Goal: Navigation & Orientation: Find specific page/section

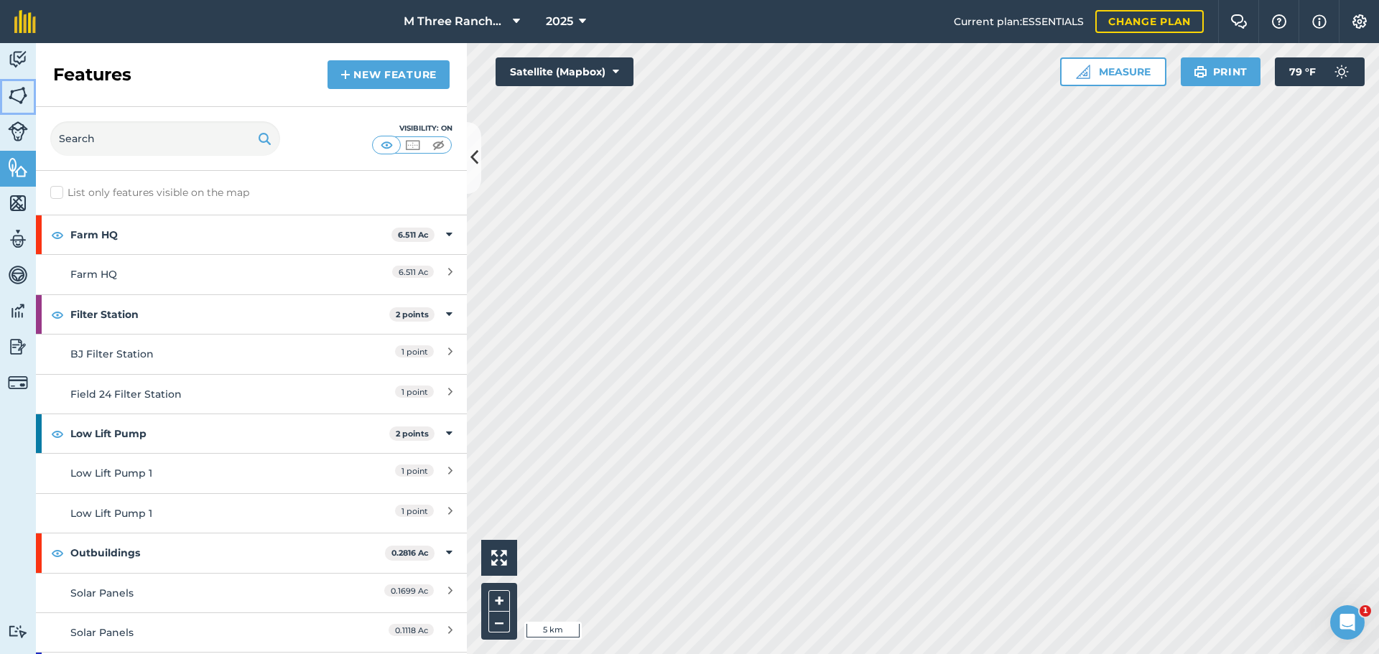
click at [20, 96] on img at bounding box center [18, 96] width 20 height 22
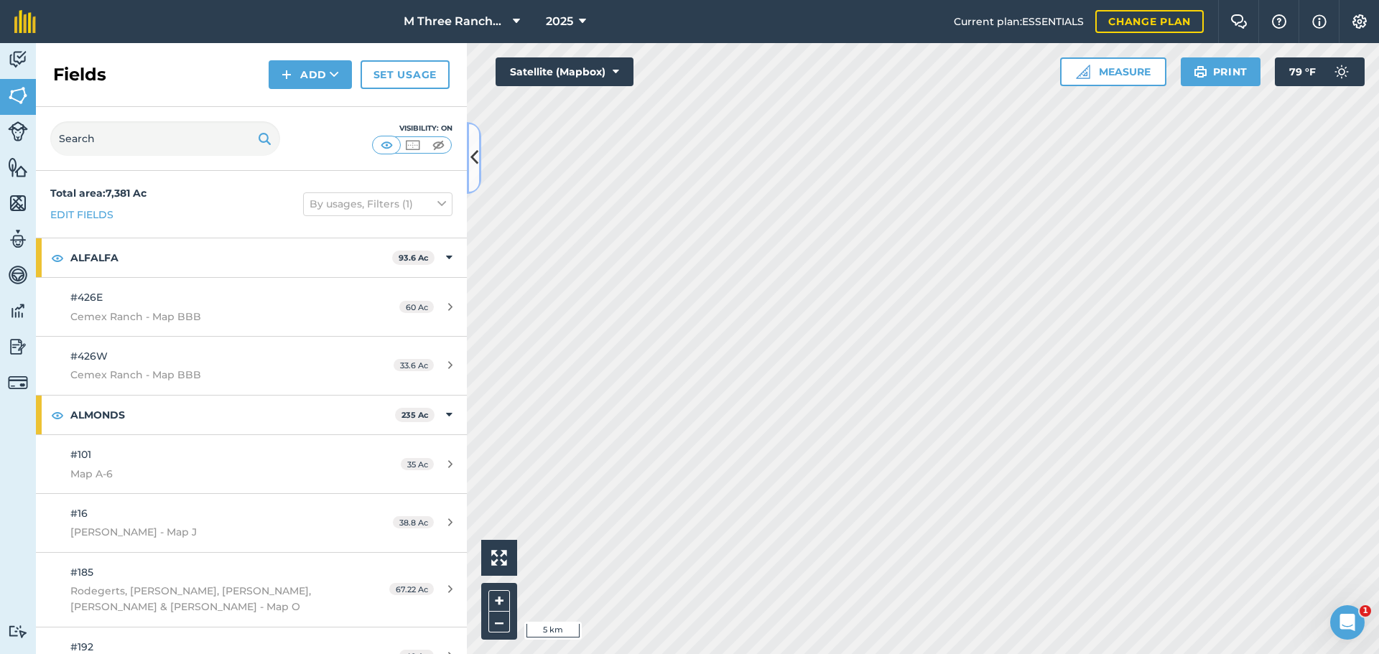
click at [476, 162] on icon at bounding box center [474, 157] width 8 height 25
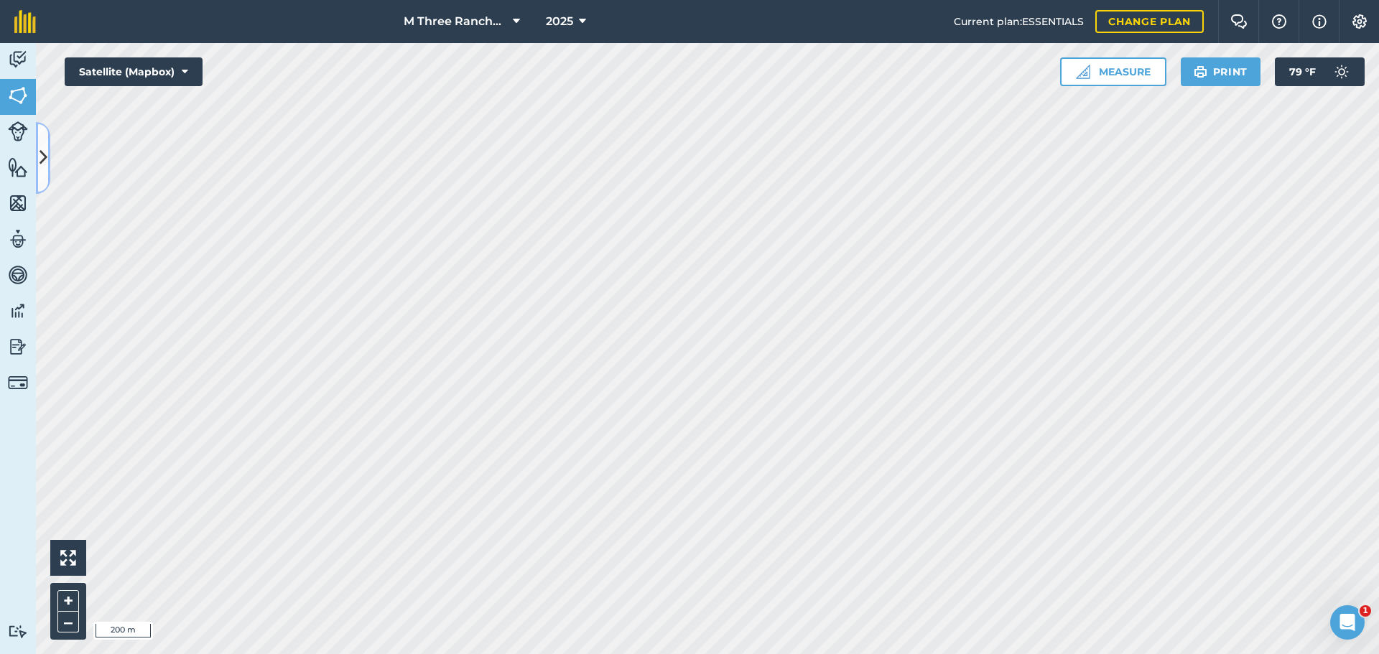
click at [44, 154] on icon at bounding box center [43, 157] width 8 height 25
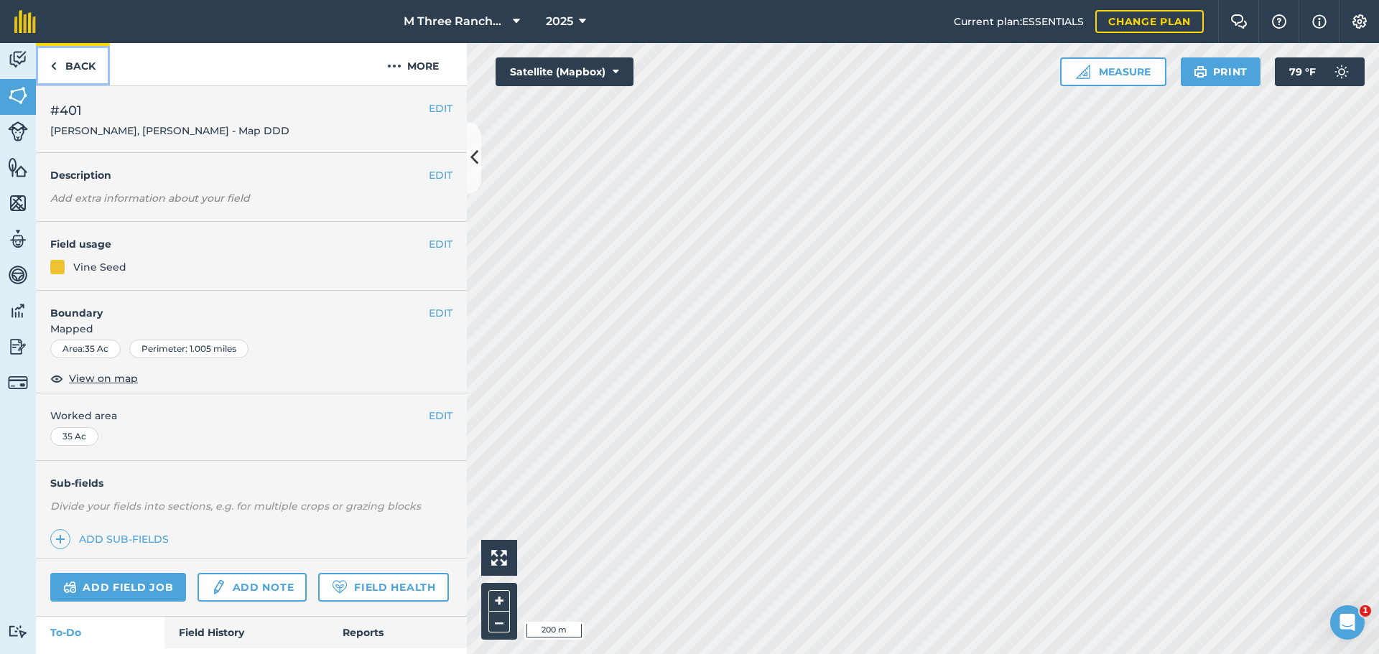
click at [82, 67] on link "Back" at bounding box center [73, 64] width 74 height 42
click at [83, 66] on link "Back" at bounding box center [73, 64] width 74 height 42
click at [82, 66] on link "Back" at bounding box center [73, 64] width 74 height 42
click at [473, 155] on icon at bounding box center [474, 157] width 8 height 25
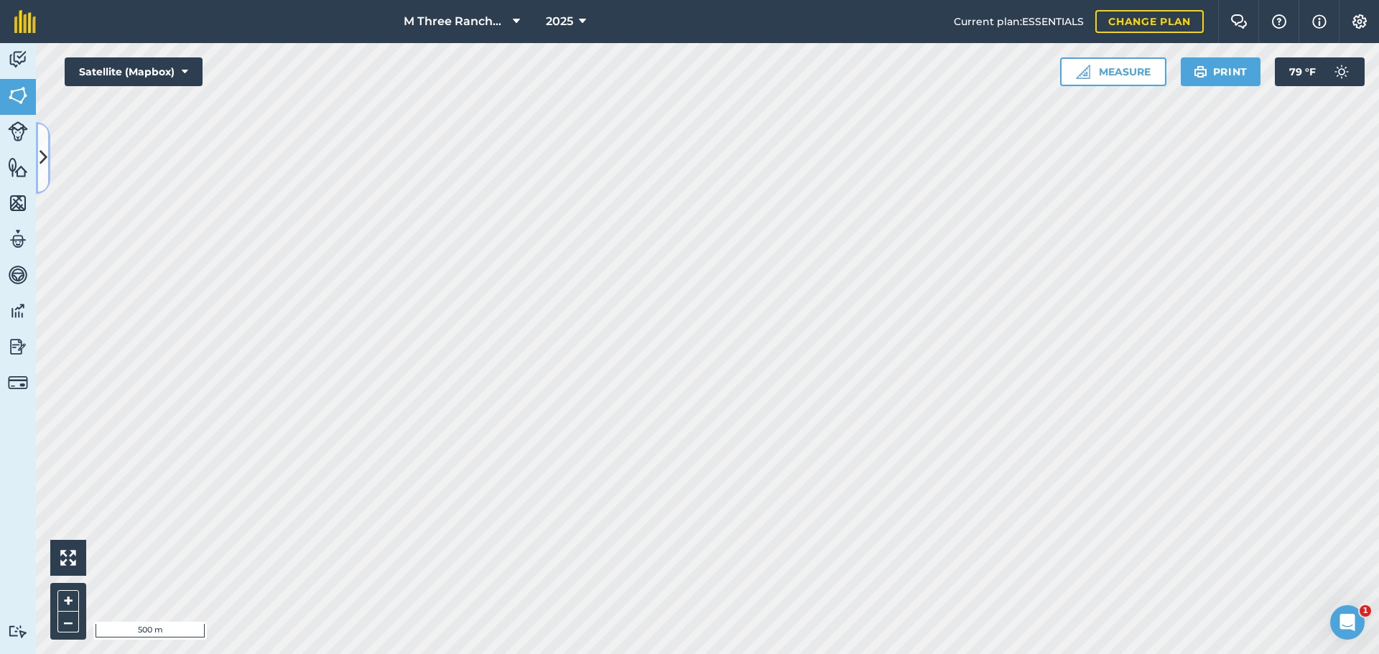
click at [40, 165] on icon at bounding box center [43, 157] width 8 height 25
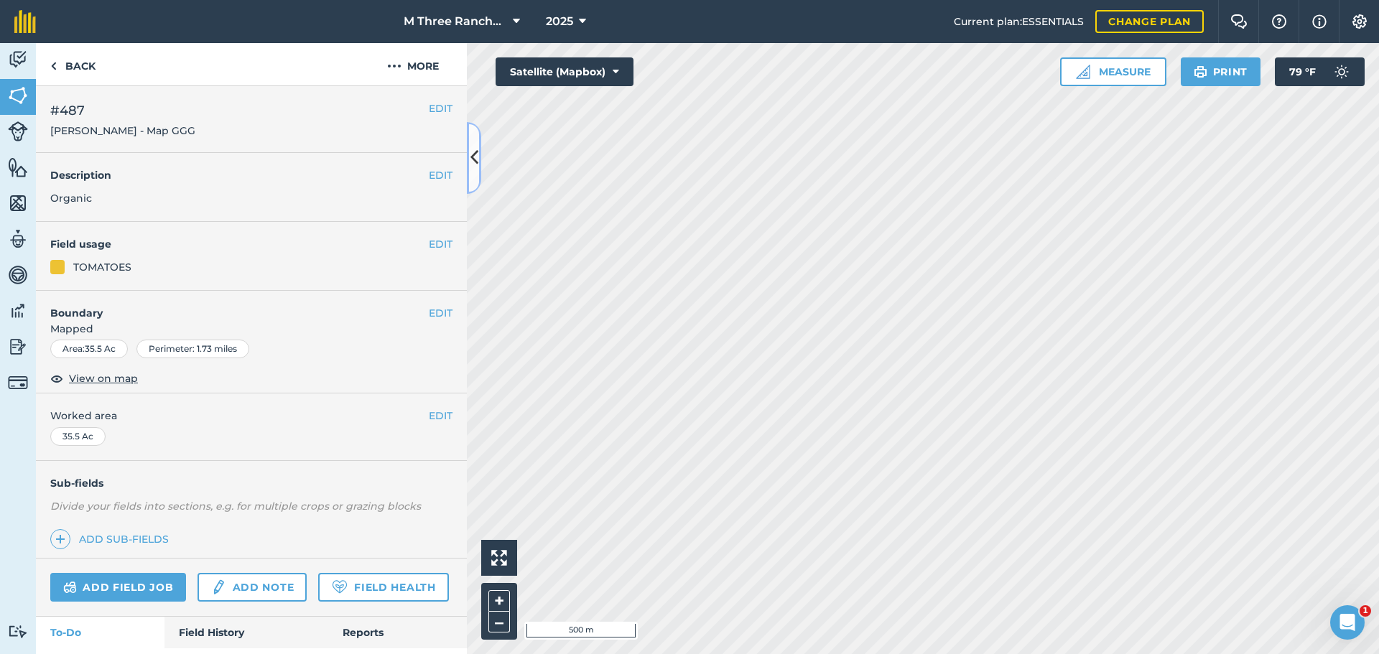
click at [476, 156] on icon at bounding box center [474, 157] width 8 height 25
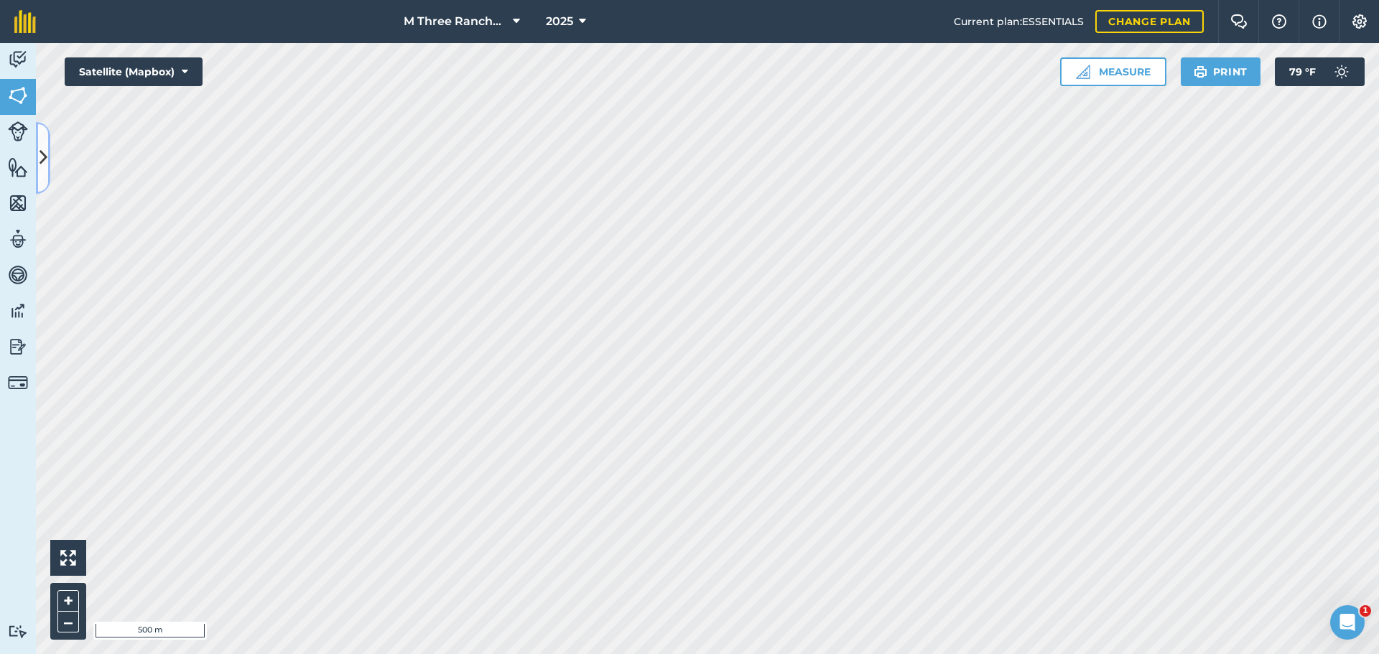
click at [41, 171] on button at bounding box center [43, 158] width 14 height 72
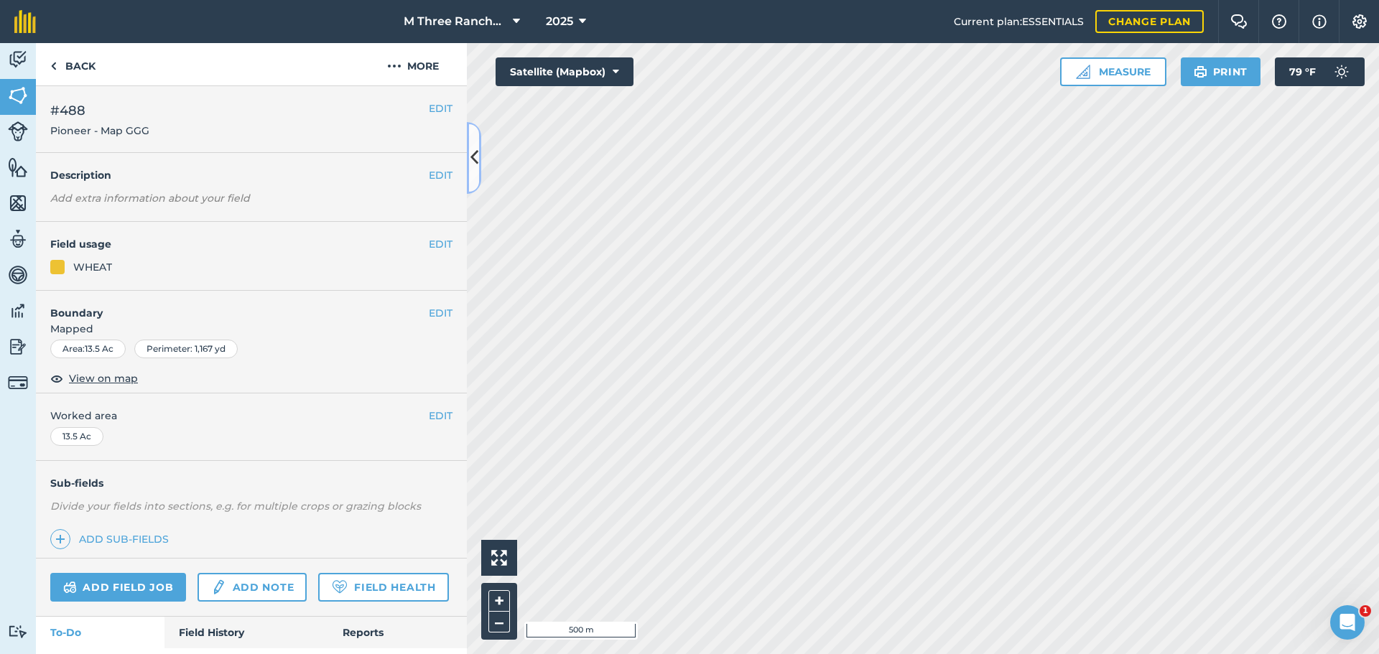
click at [477, 174] on button at bounding box center [474, 158] width 14 height 72
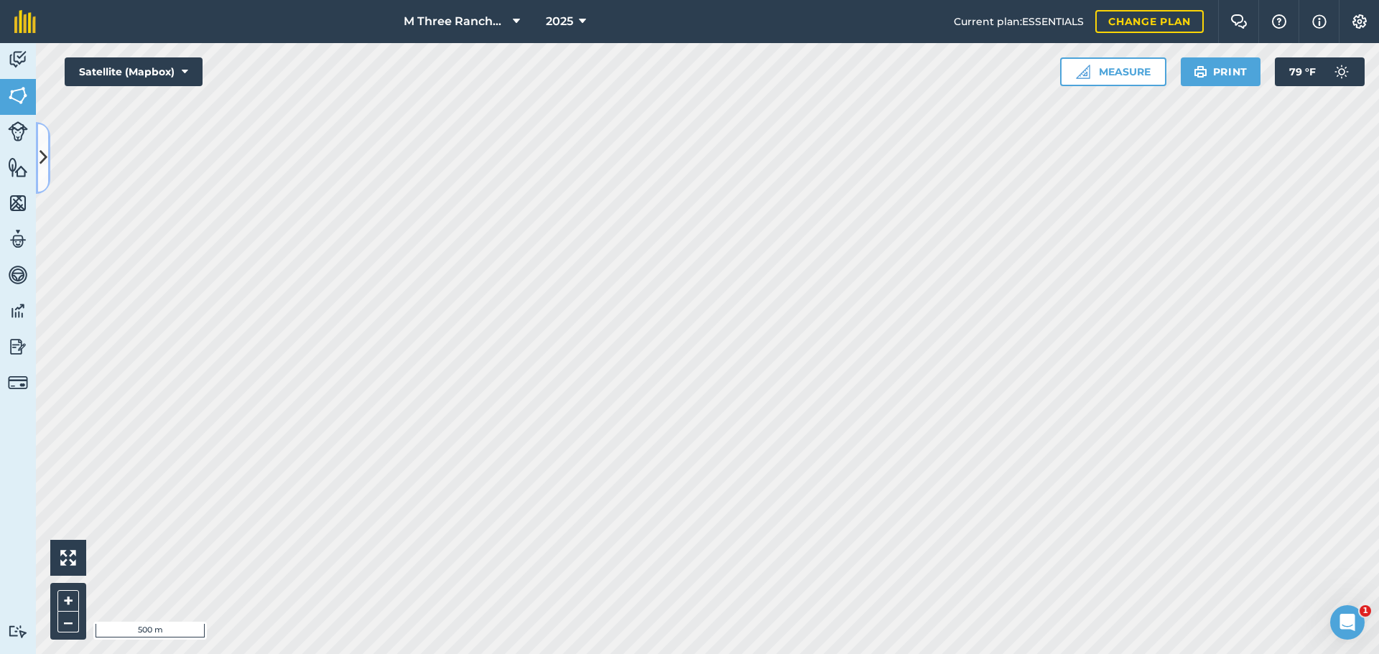
click at [44, 176] on button at bounding box center [43, 158] width 14 height 72
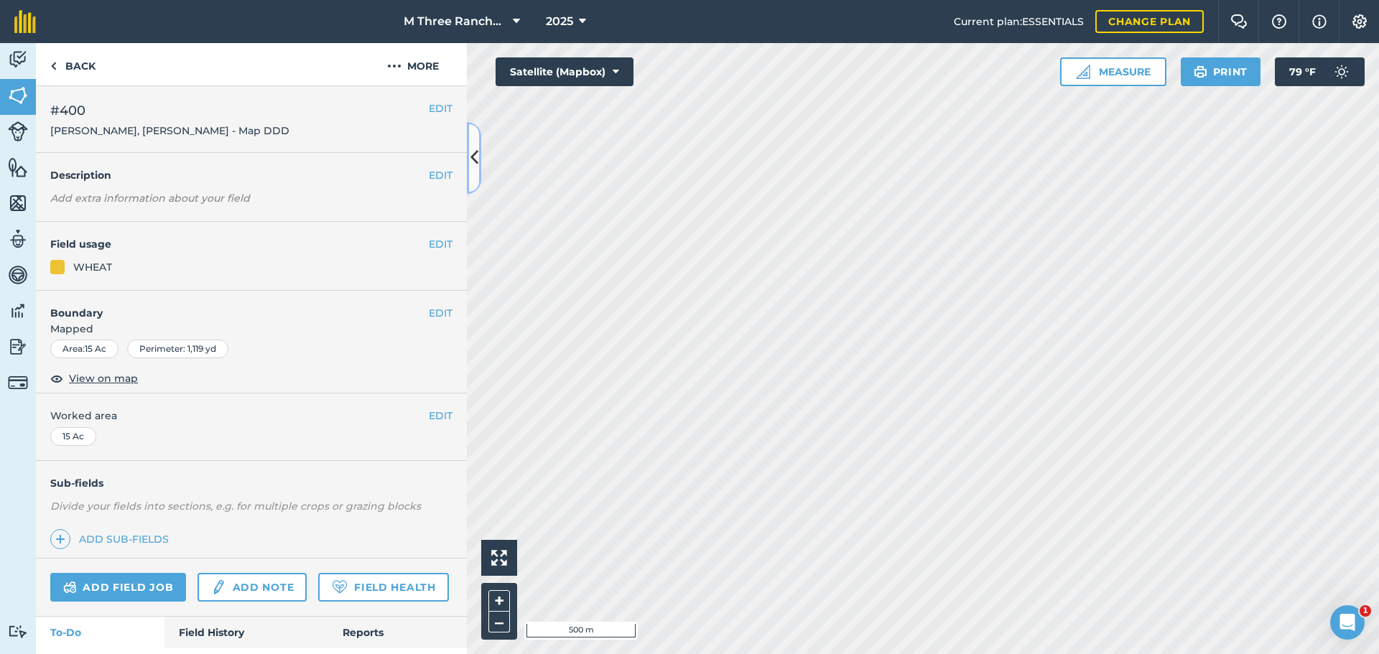
click at [475, 157] on icon at bounding box center [474, 157] width 8 height 25
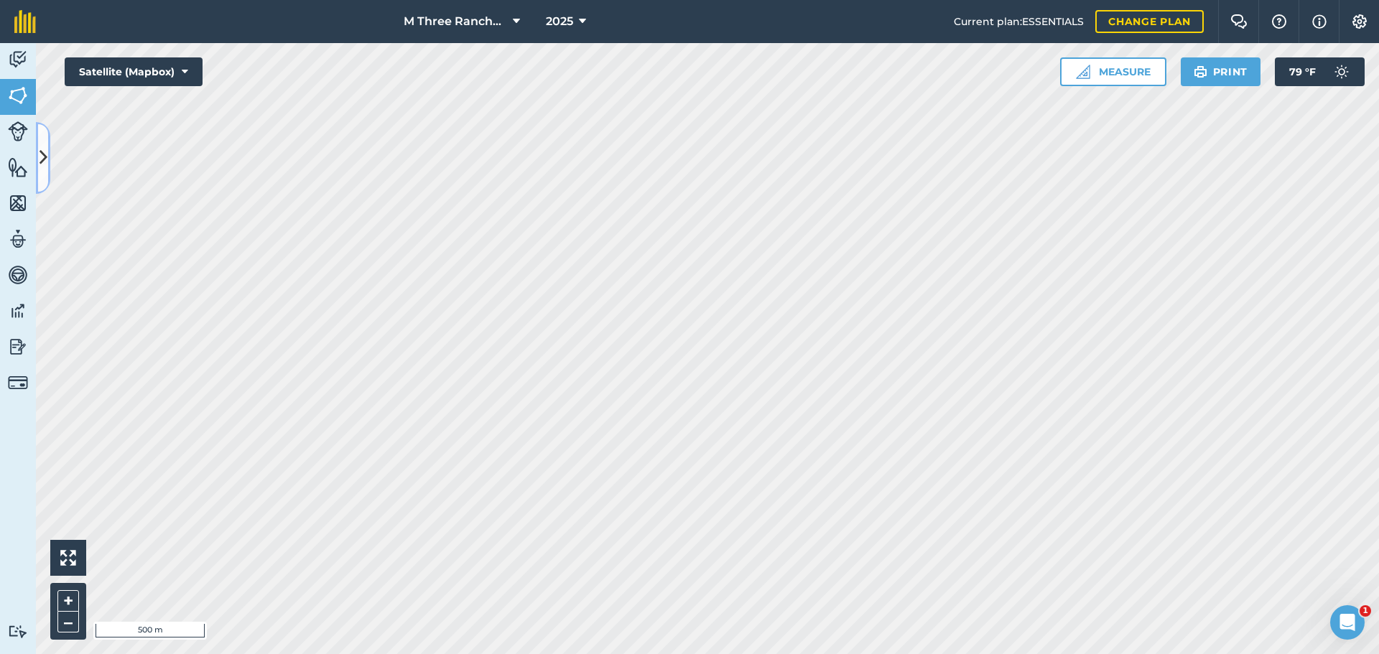
click at [42, 161] on icon at bounding box center [43, 157] width 8 height 25
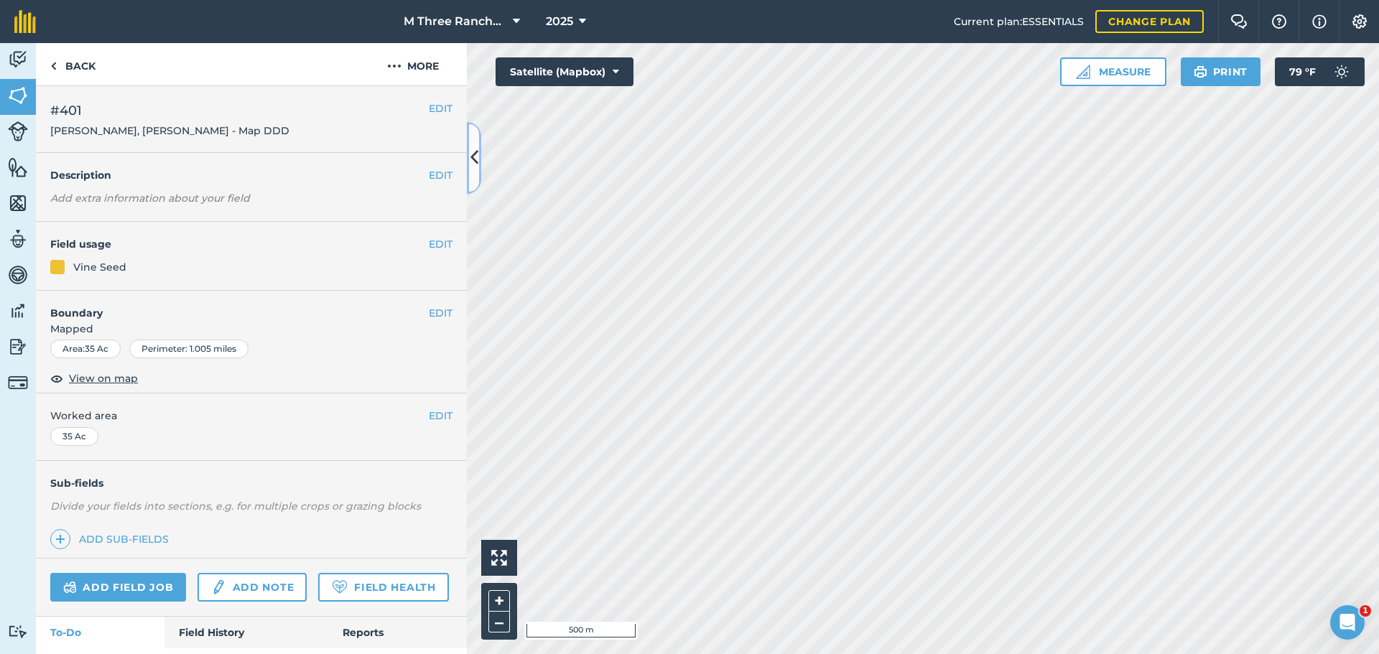
click at [475, 165] on icon at bounding box center [474, 157] width 8 height 25
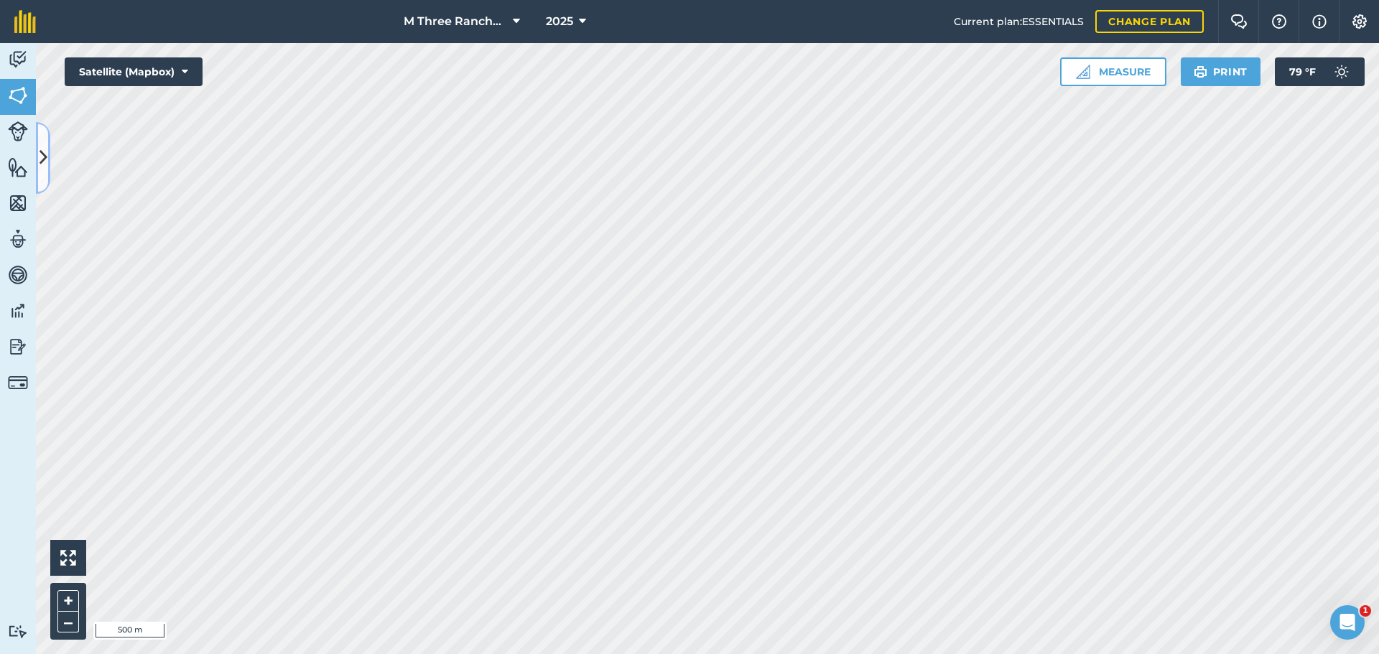
click at [38, 162] on button at bounding box center [43, 158] width 14 height 72
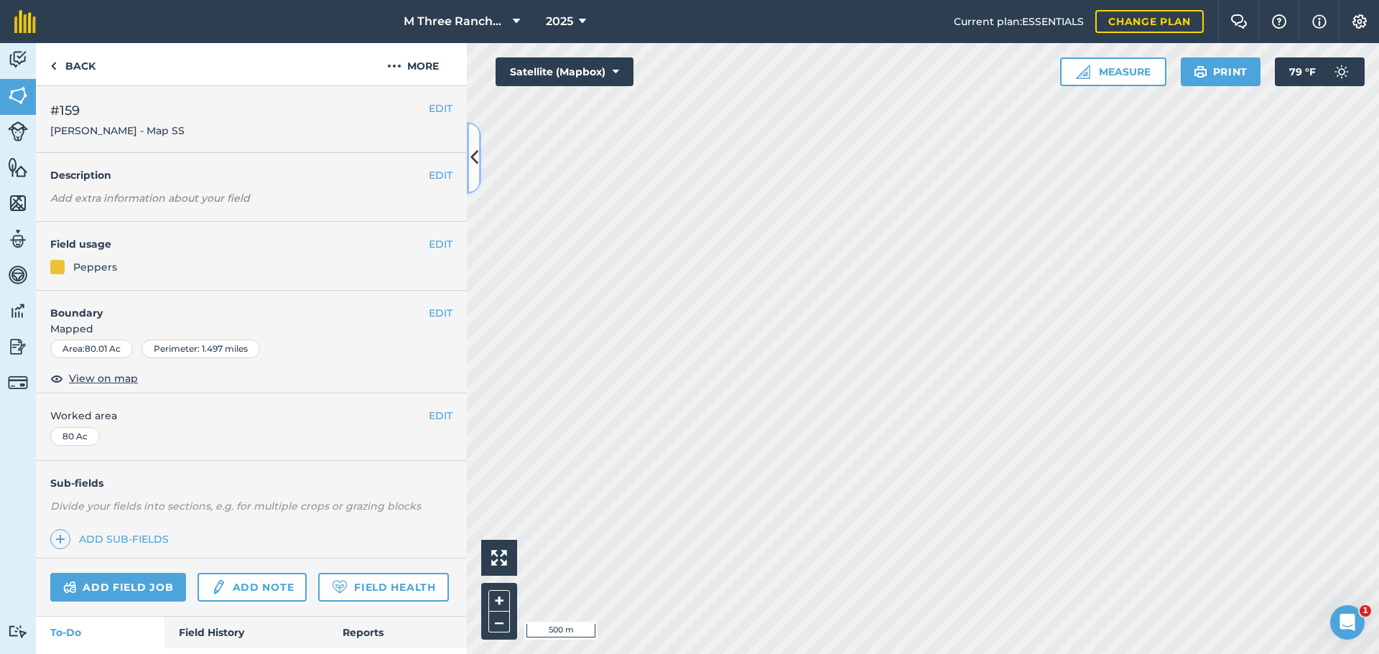
click at [472, 162] on icon at bounding box center [474, 157] width 8 height 25
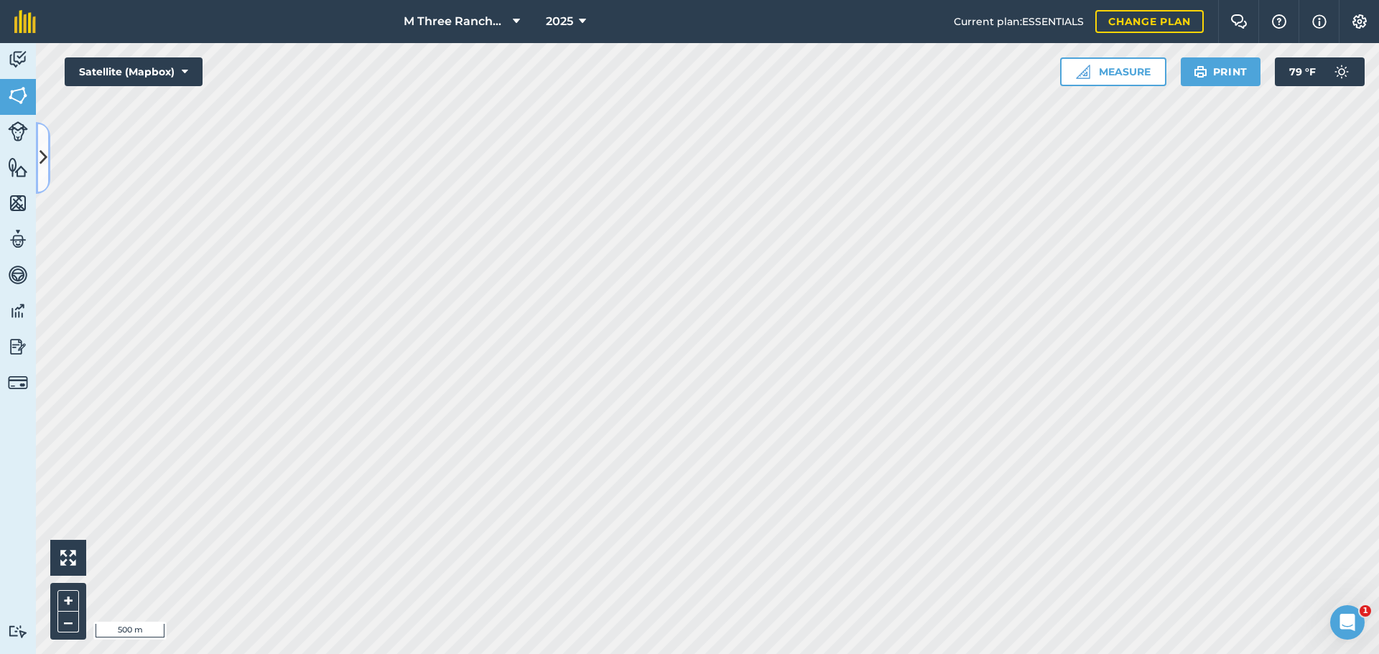
click at [42, 175] on button at bounding box center [43, 158] width 14 height 72
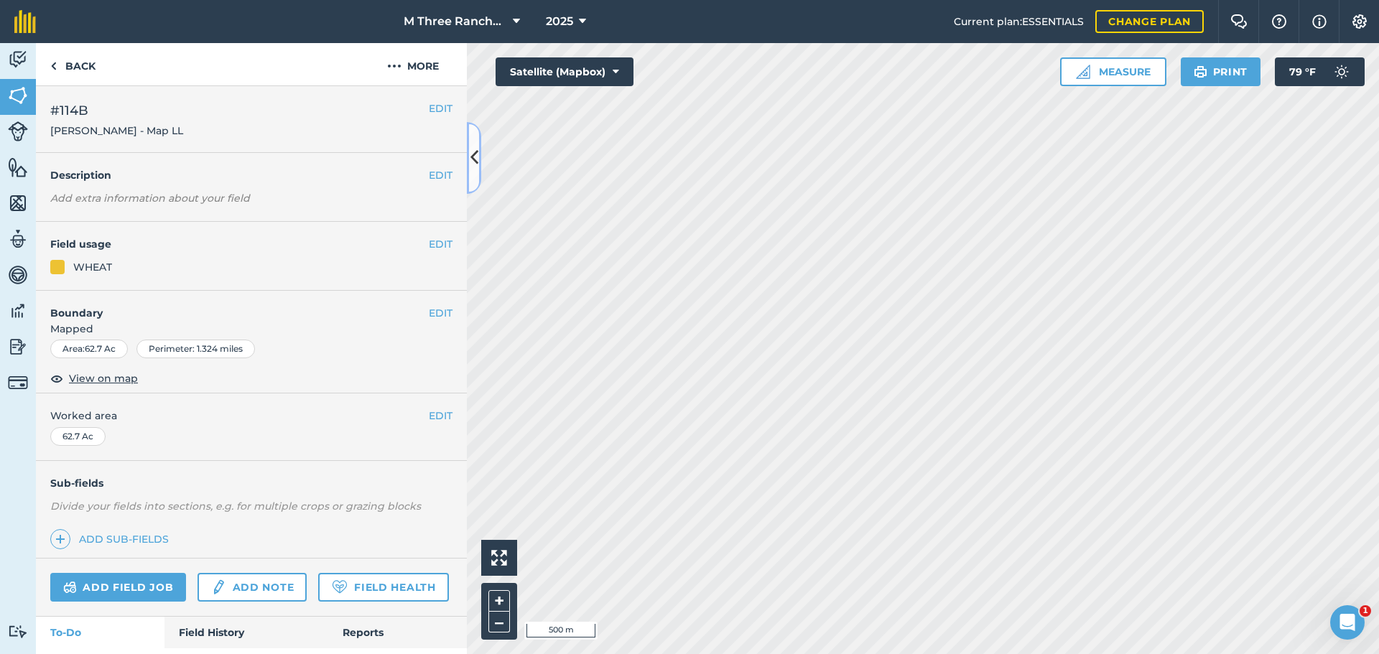
click at [475, 171] on button at bounding box center [474, 158] width 14 height 72
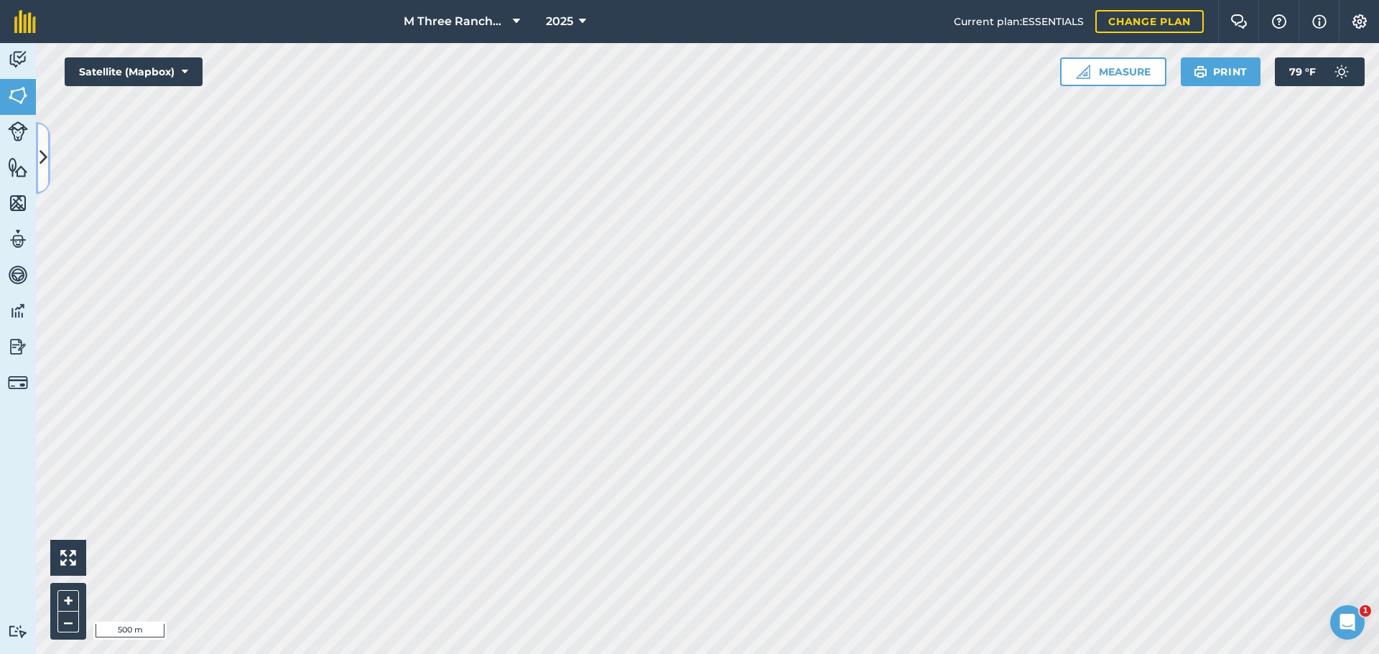
click at [43, 165] on icon at bounding box center [43, 157] width 8 height 25
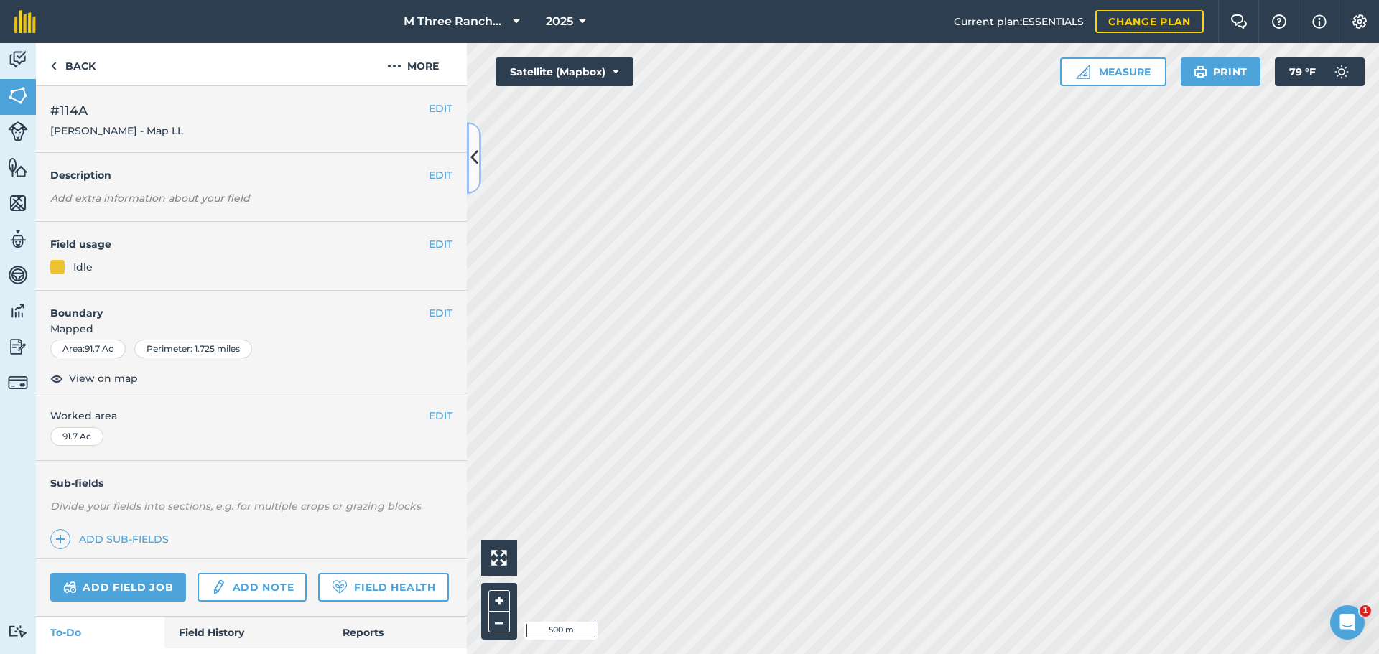
click at [475, 148] on icon at bounding box center [474, 157] width 8 height 25
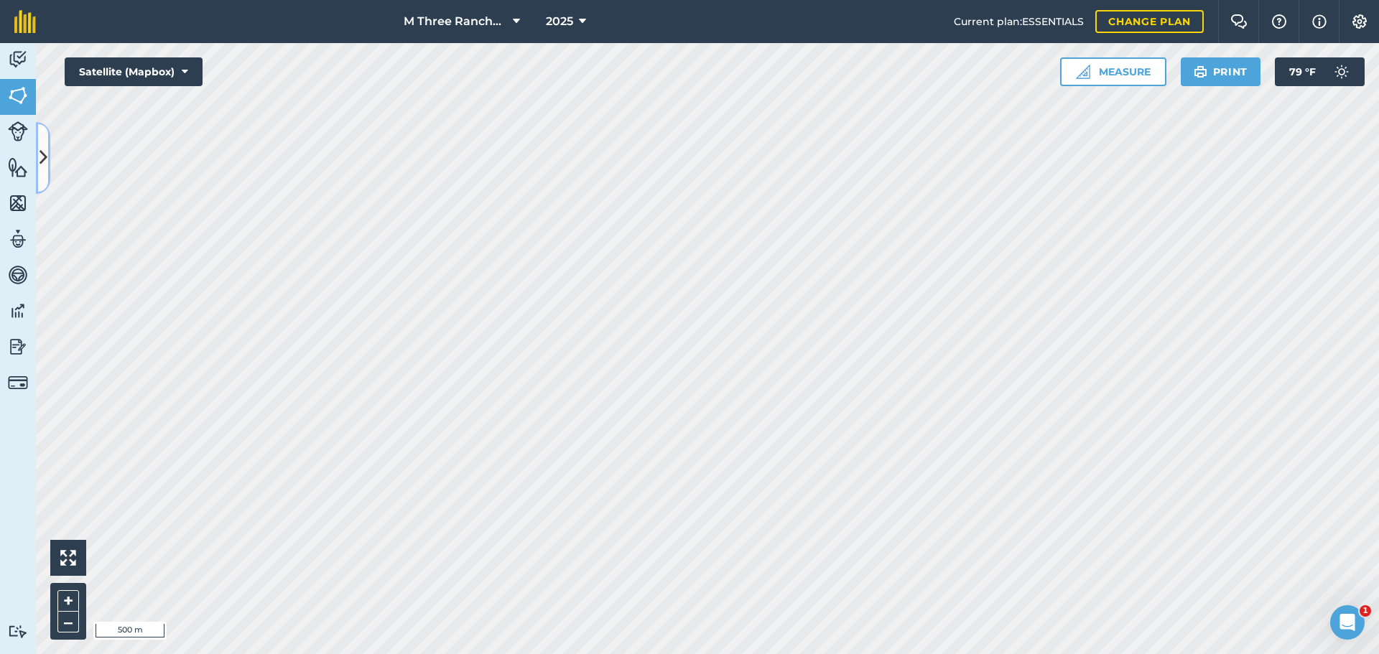
click at [48, 173] on button at bounding box center [43, 158] width 14 height 72
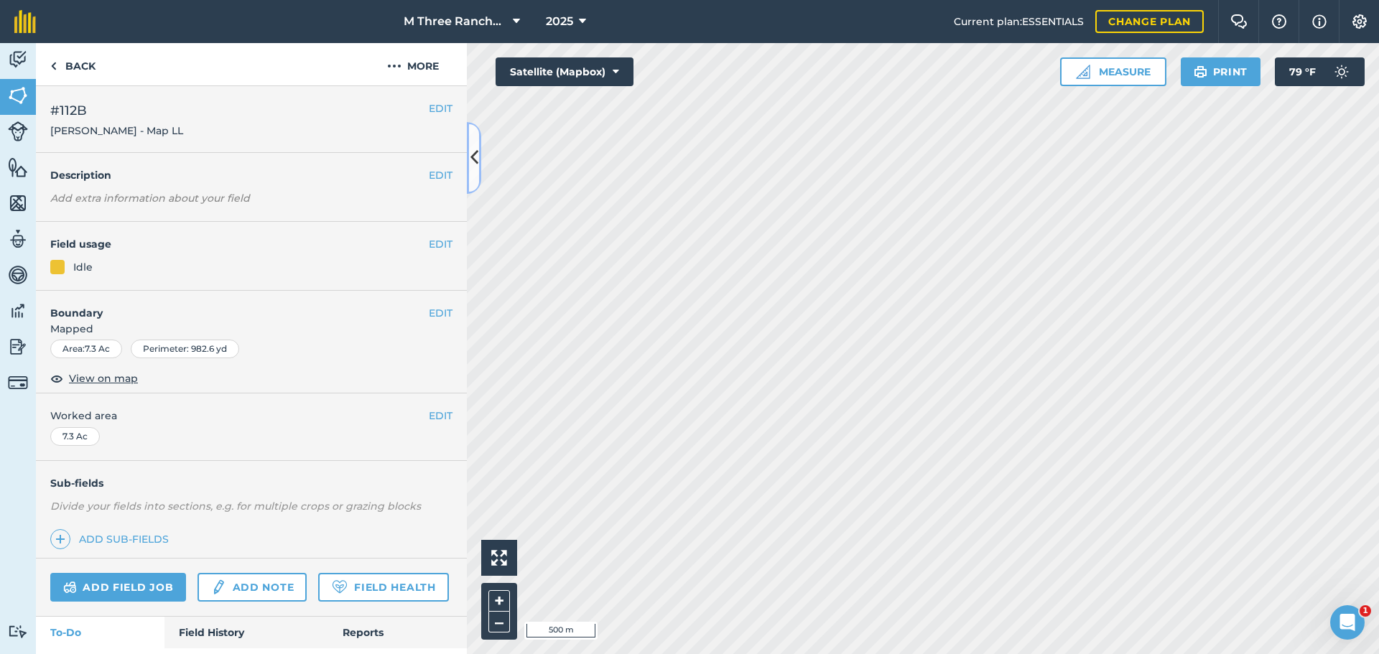
click at [475, 160] on icon at bounding box center [474, 157] width 8 height 25
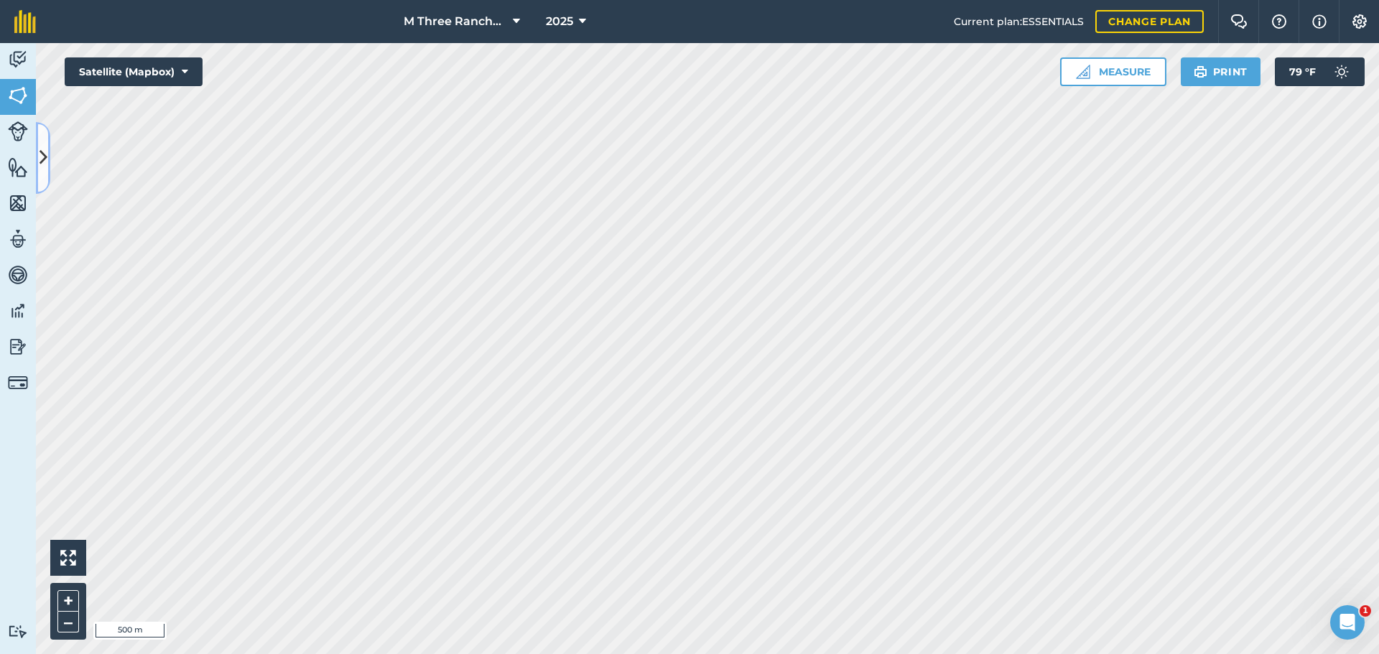
click at [45, 157] on icon at bounding box center [43, 157] width 8 height 25
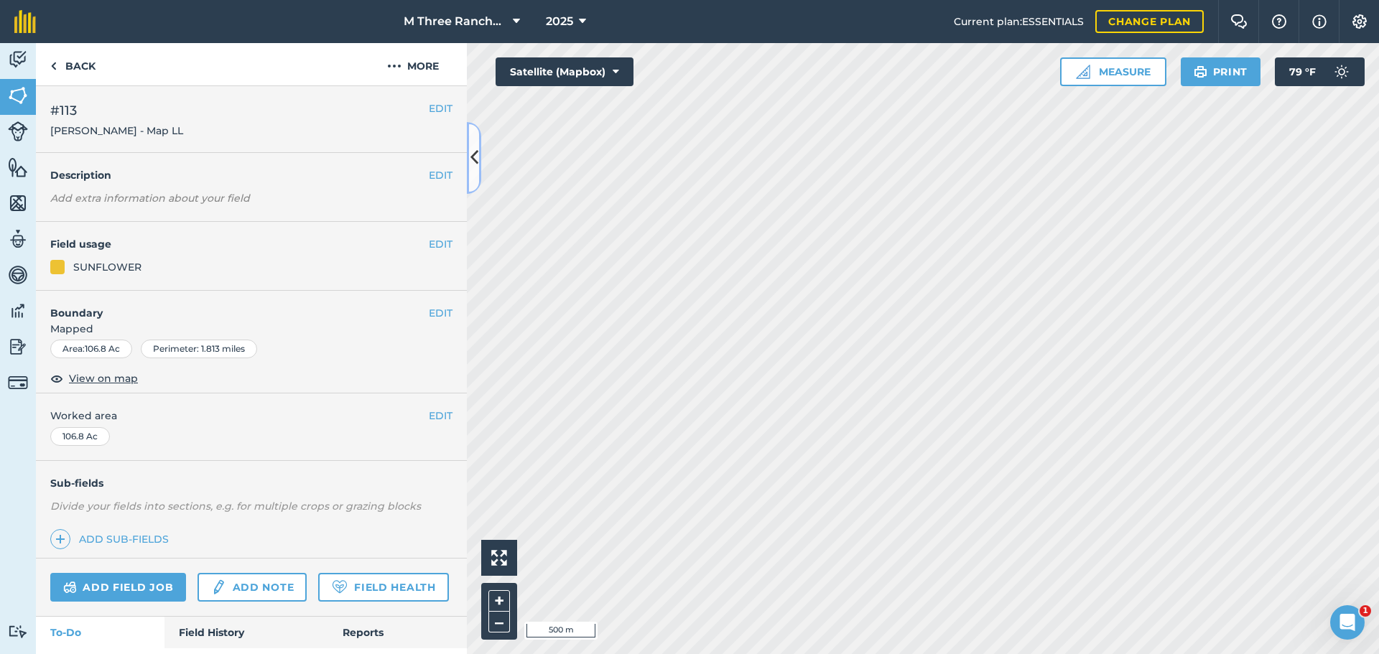
click at [473, 170] on icon at bounding box center [474, 157] width 8 height 25
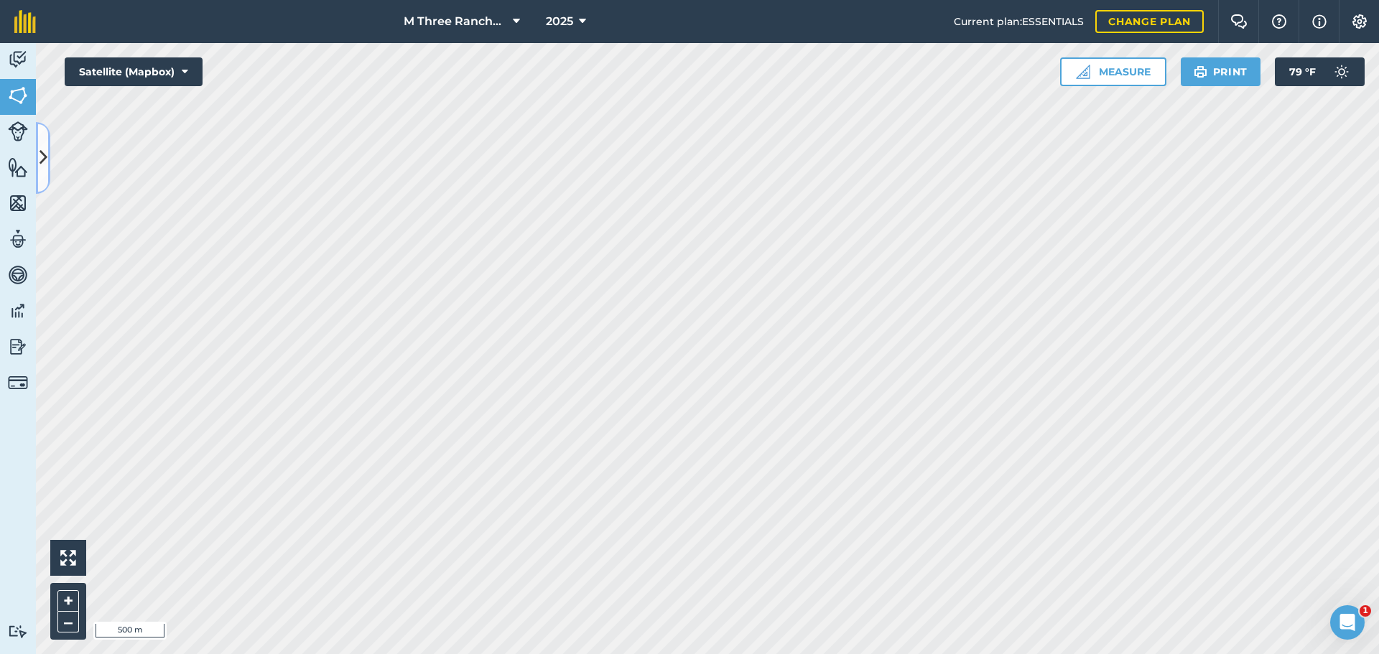
click at [47, 159] on button at bounding box center [43, 158] width 14 height 72
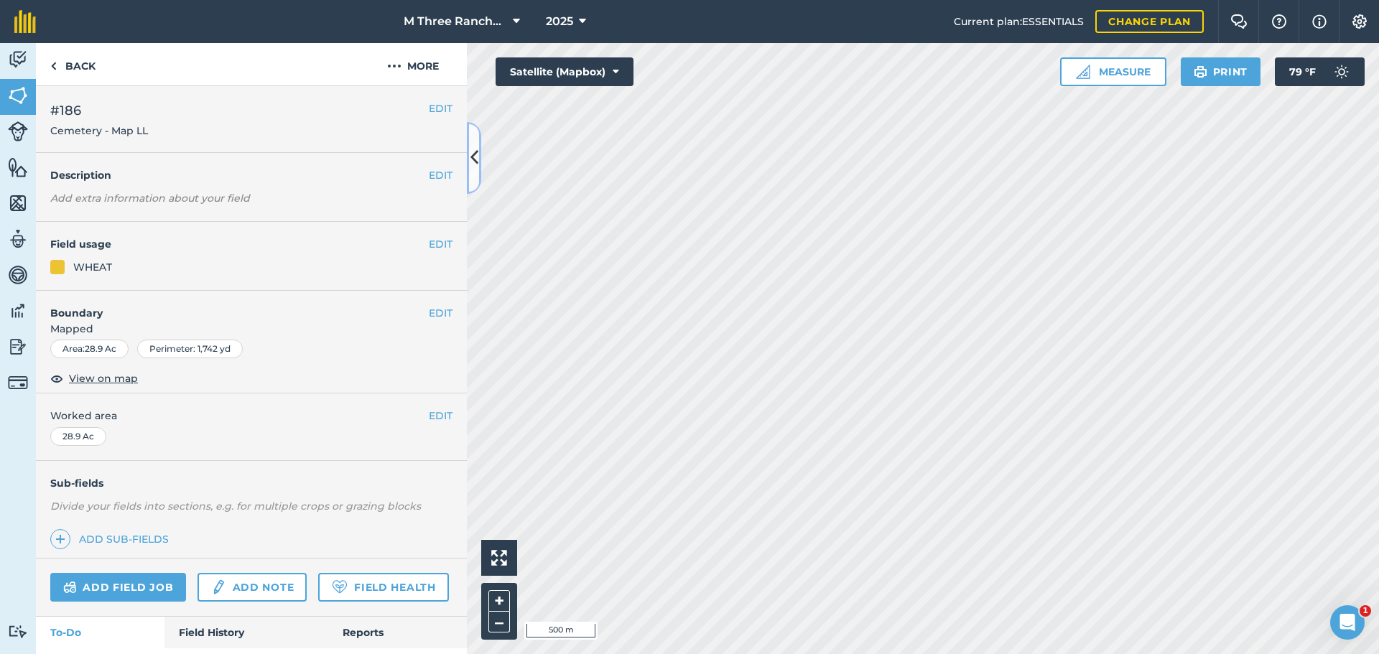
click at [470, 152] on icon at bounding box center [474, 157] width 8 height 25
